Goal: Transaction & Acquisition: Purchase product/service

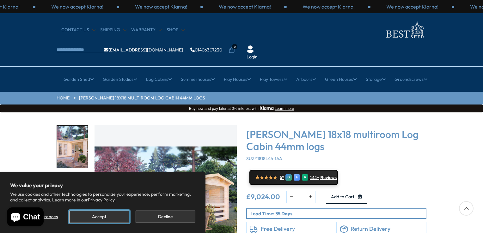
click at [105, 218] on button "Accept" at bounding box center [99, 217] width 60 height 12
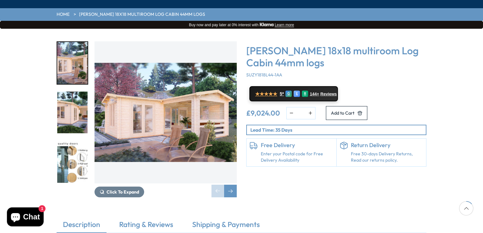
scroll to position [95, 0]
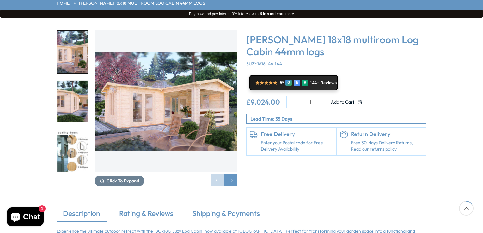
click at [146, 79] on img "1 / 7" at bounding box center [165, 101] width 142 height 142
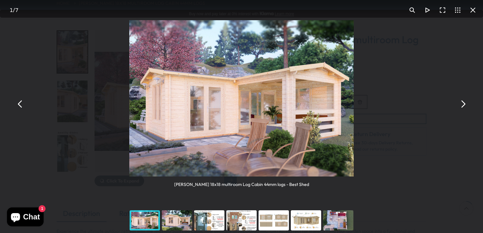
click at [463, 105] on button "You can close this modal content with the ESC key" at bounding box center [462, 103] width 15 height 15
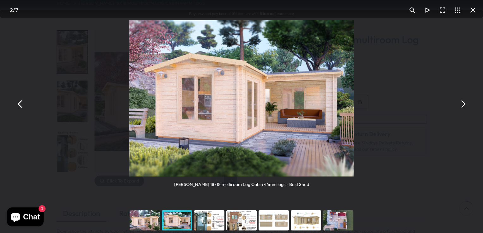
click at [463, 105] on button "You can close this modal content with the ESC key" at bounding box center [462, 103] width 15 height 15
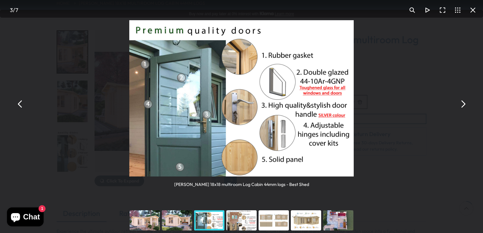
click at [463, 105] on button "You can close this modal content with the ESC key" at bounding box center [462, 103] width 15 height 15
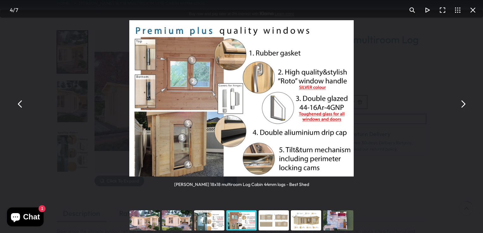
click at [463, 105] on button "You can close this modal content with the ESC key" at bounding box center [462, 103] width 15 height 15
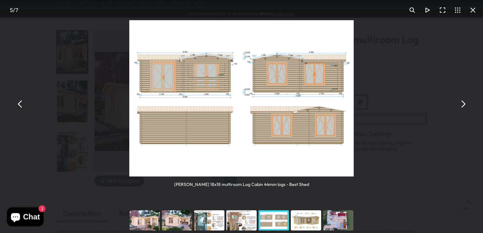
click at [463, 105] on button "You can close this modal content with the ESC key" at bounding box center [462, 103] width 15 height 15
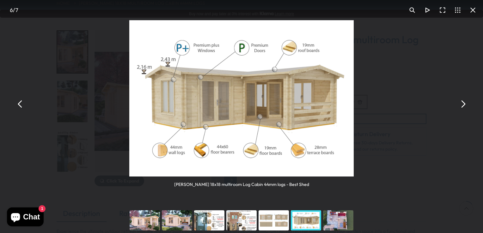
click at [463, 105] on button "You can close this modal content with the ESC key" at bounding box center [462, 103] width 15 height 15
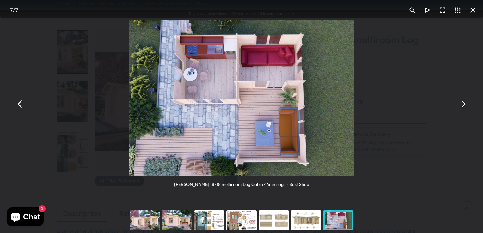
click at [463, 105] on button "You can close this modal content with the ESC key" at bounding box center [462, 103] width 15 height 15
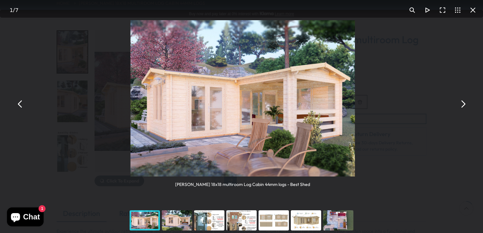
click at [463, 105] on button "You can close this modal content with the ESC key" at bounding box center [462, 103] width 15 height 15
